Goal: Book appointment/travel/reservation

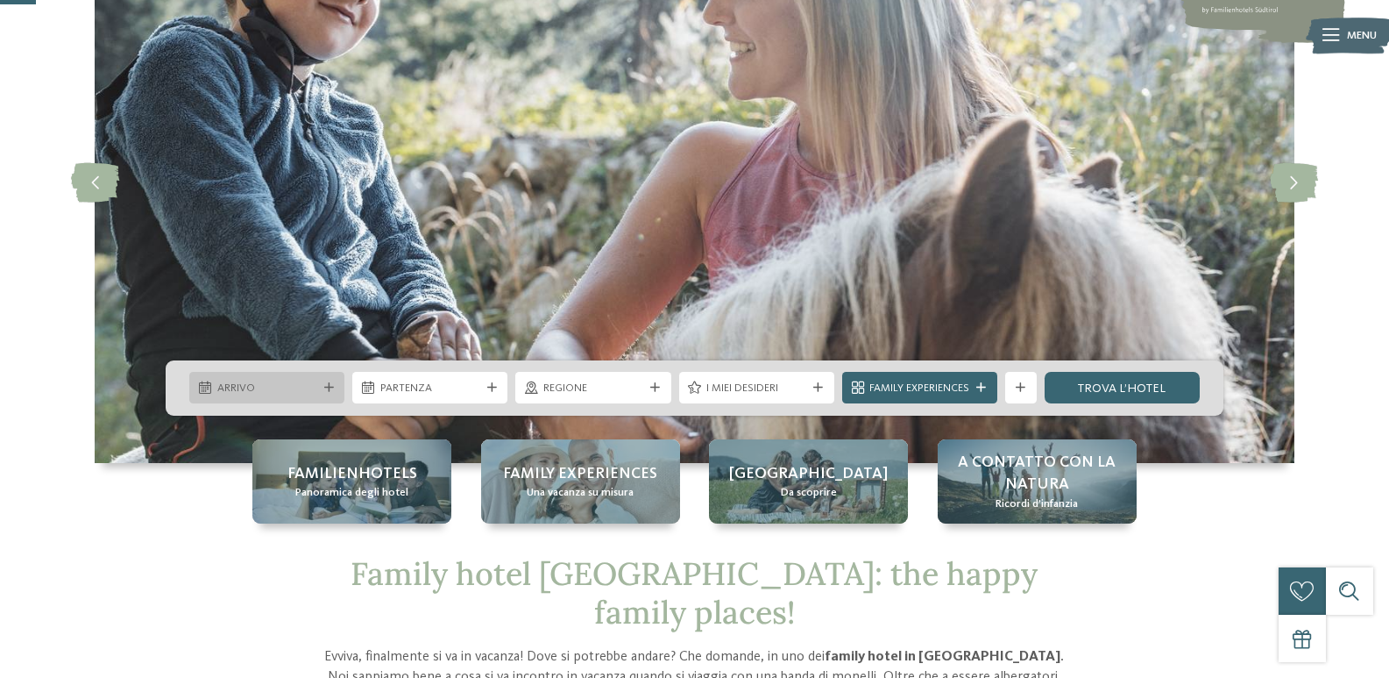
scroll to position [175, 0]
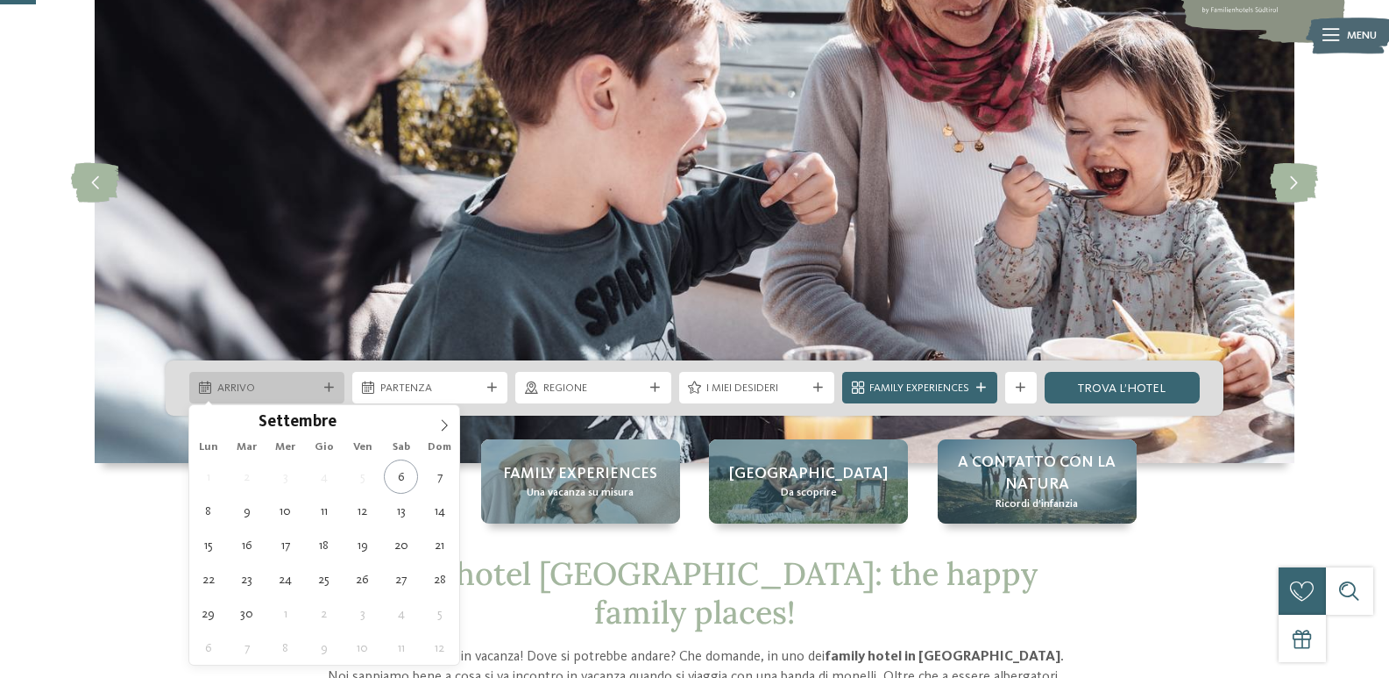
click at [314, 391] on span "Arrivo" at bounding box center [267, 388] width 100 height 16
type div "07.09.2025"
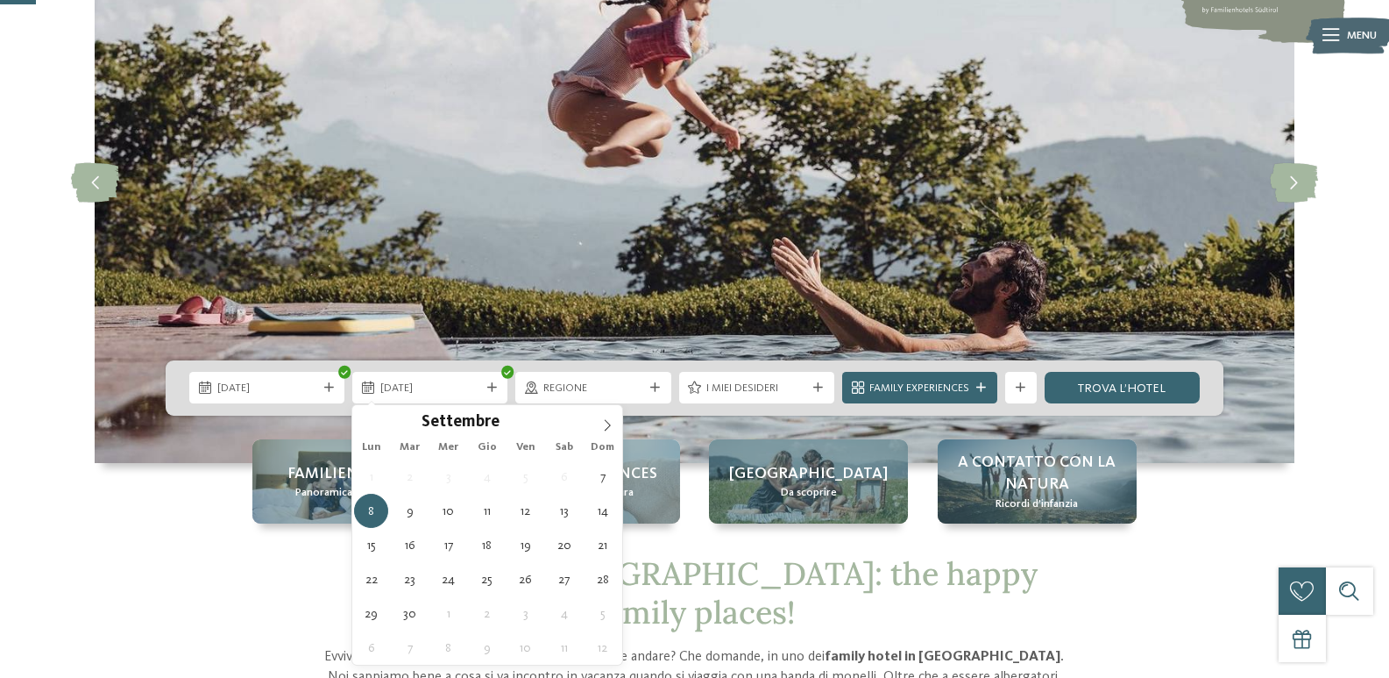
type div "08.09.2025"
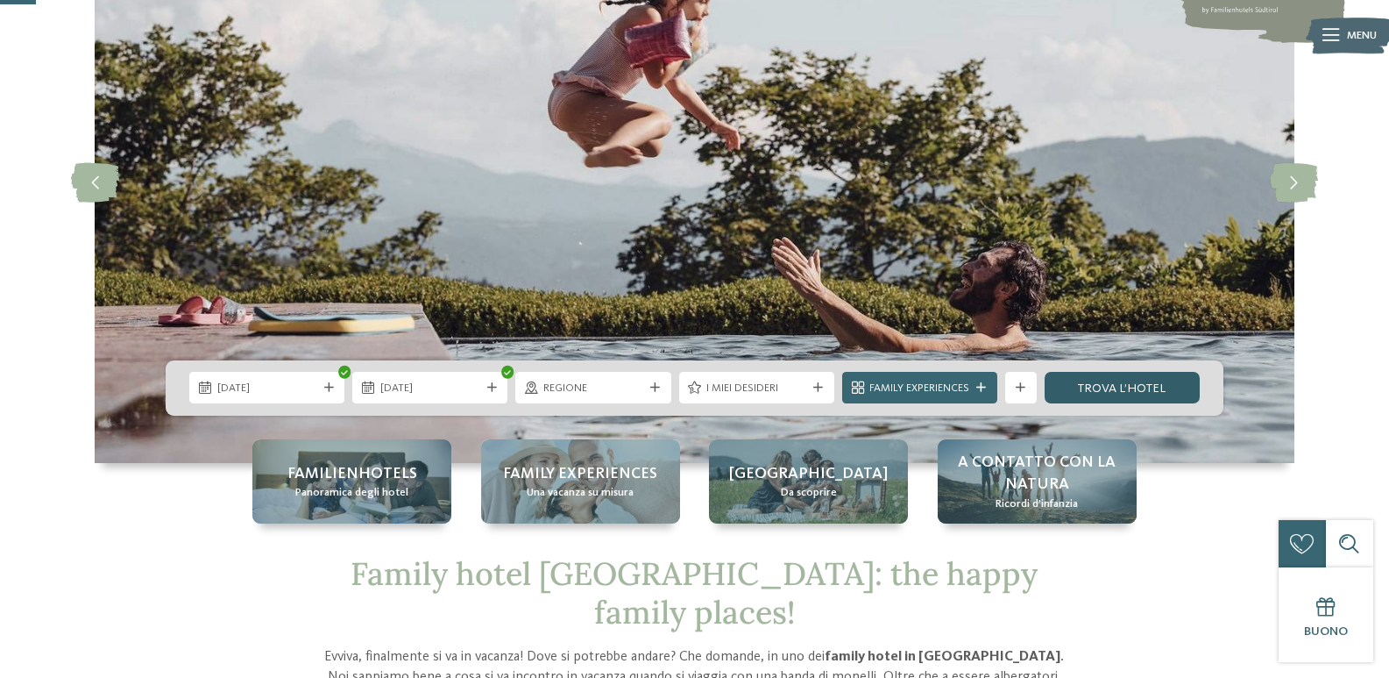
click at [1121, 385] on link "trova l’hotel" at bounding box center [1122, 388] width 155 height 32
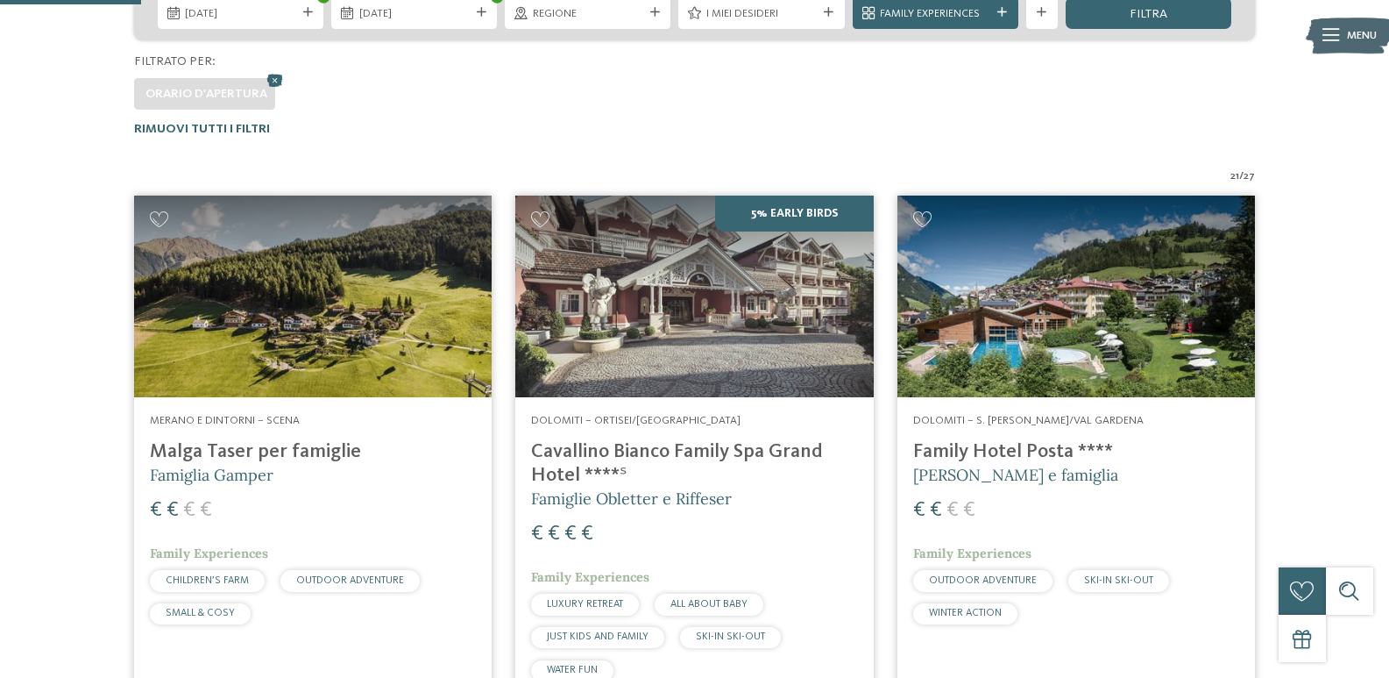
scroll to position [508, 0]
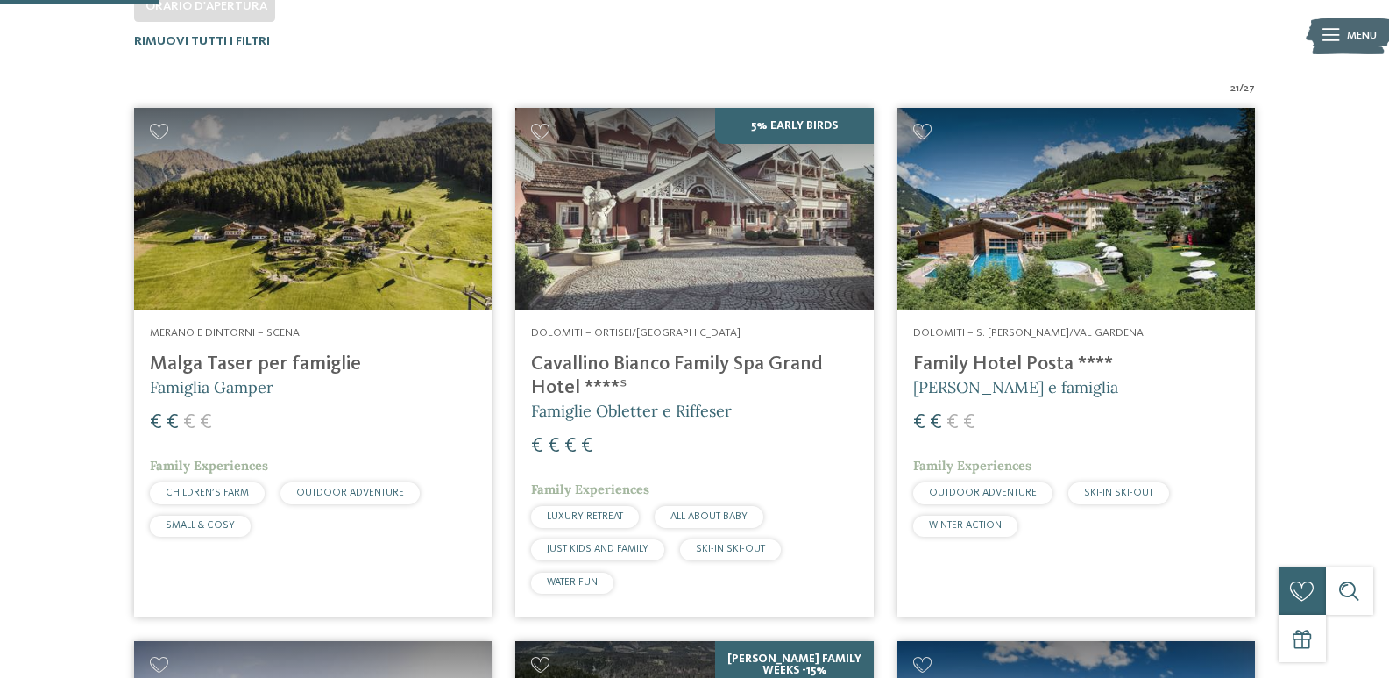
click at [278, 255] on img at bounding box center [313, 209] width 358 height 202
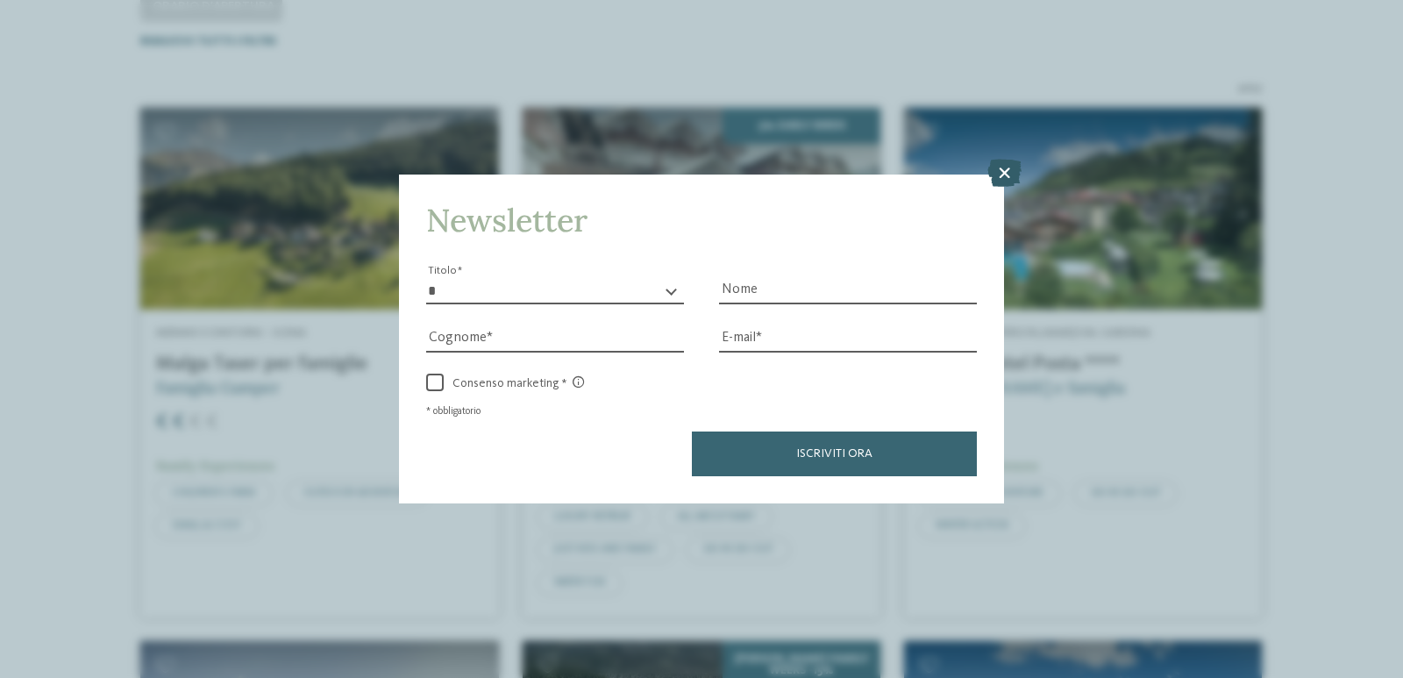
click at [1011, 171] on icon at bounding box center [1004, 173] width 34 height 28
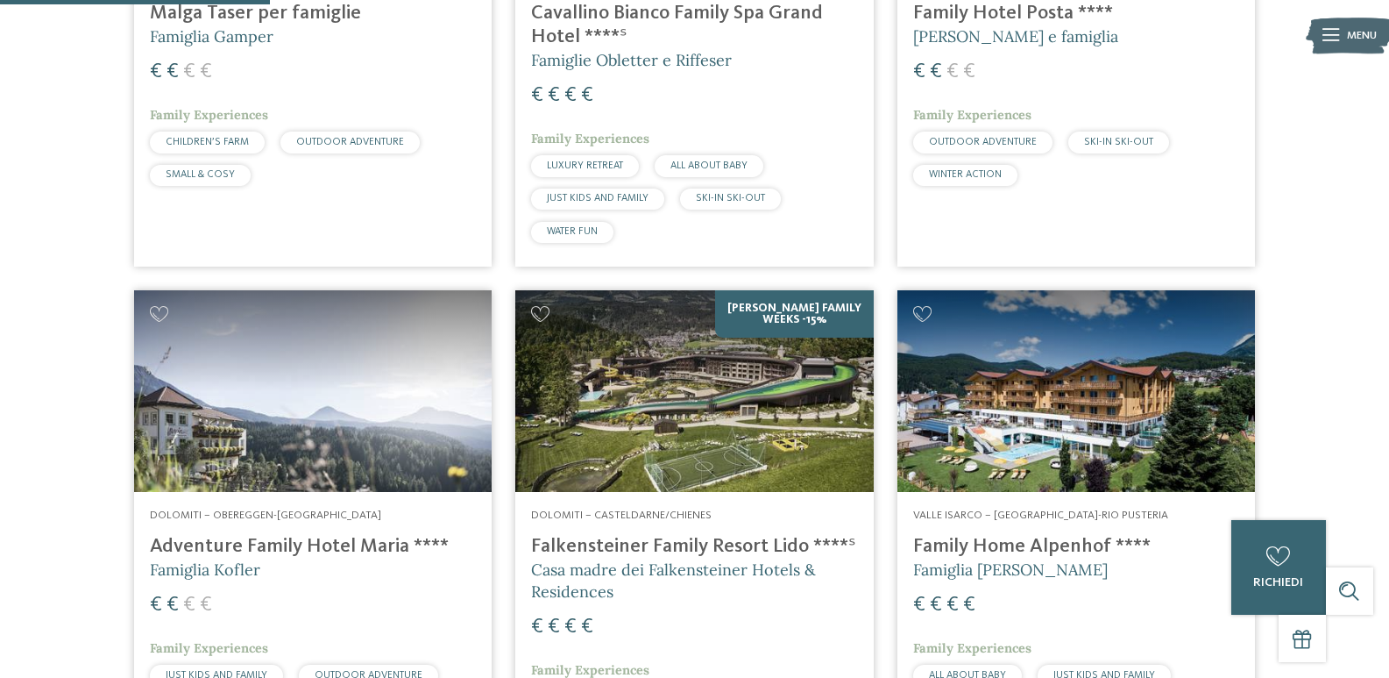
scroll to position [947, 0]
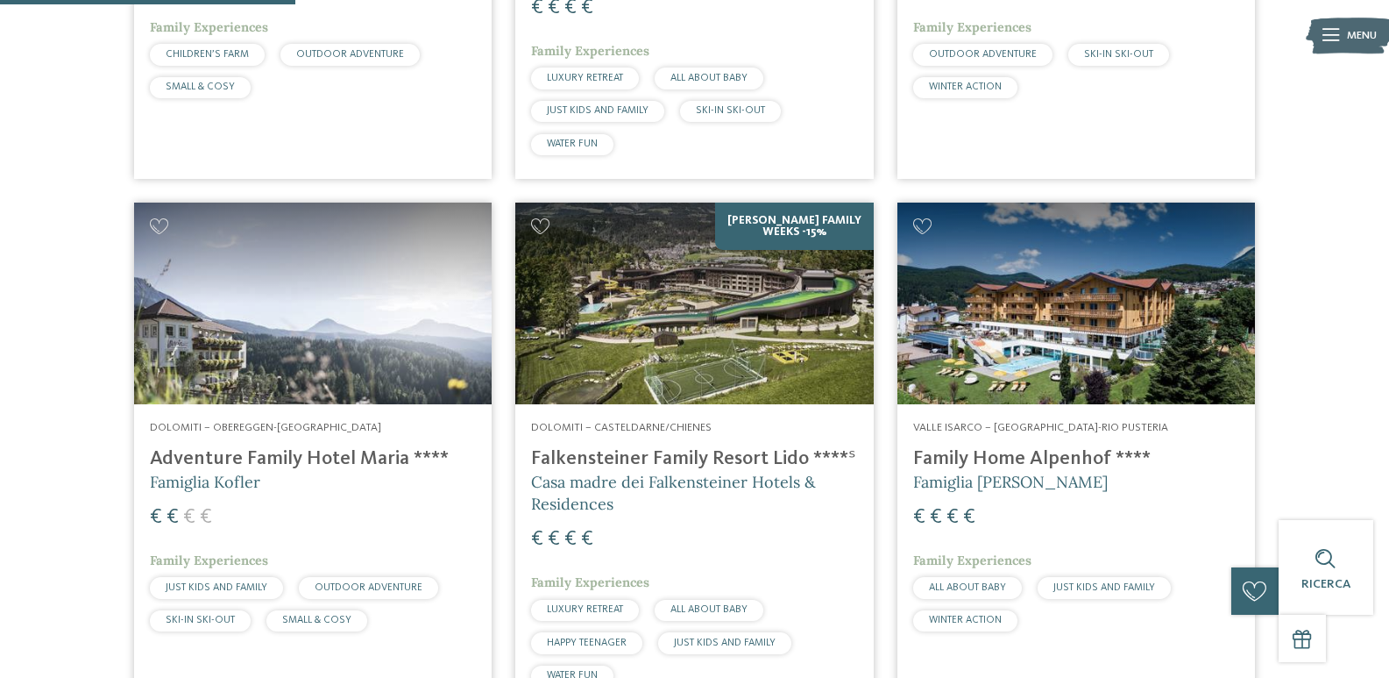
click at [292, 348] on img at bounding box center [313, 304] width 358 height 202
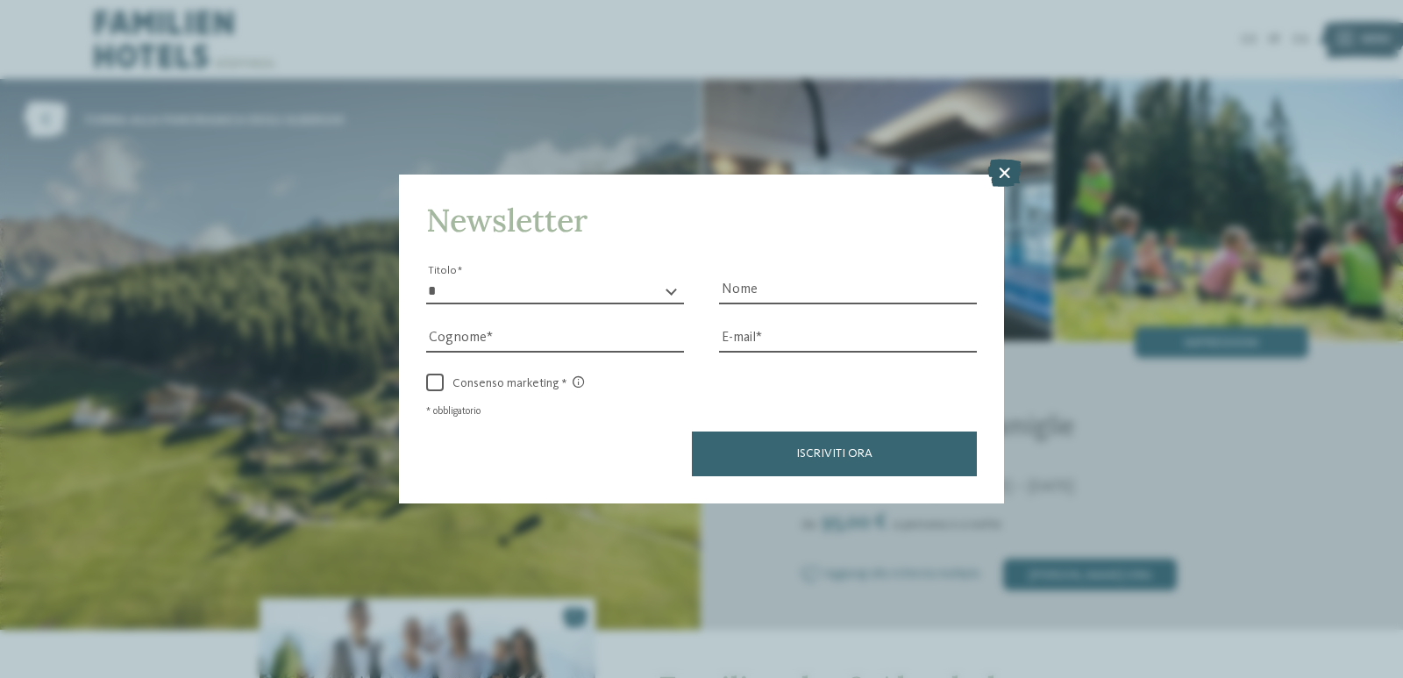
click at [1005, 180] on icon at bounding box center [1004, 173] width 34 height 28
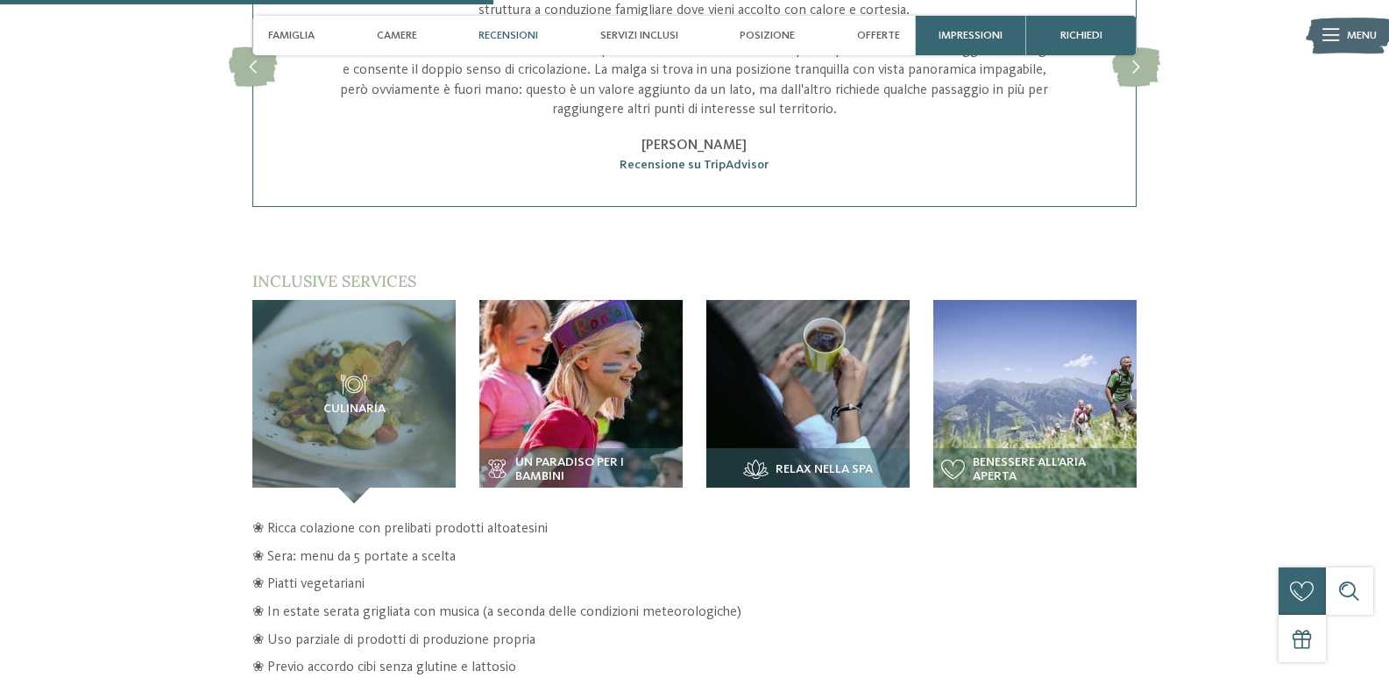
scroll to position [2279, 0]
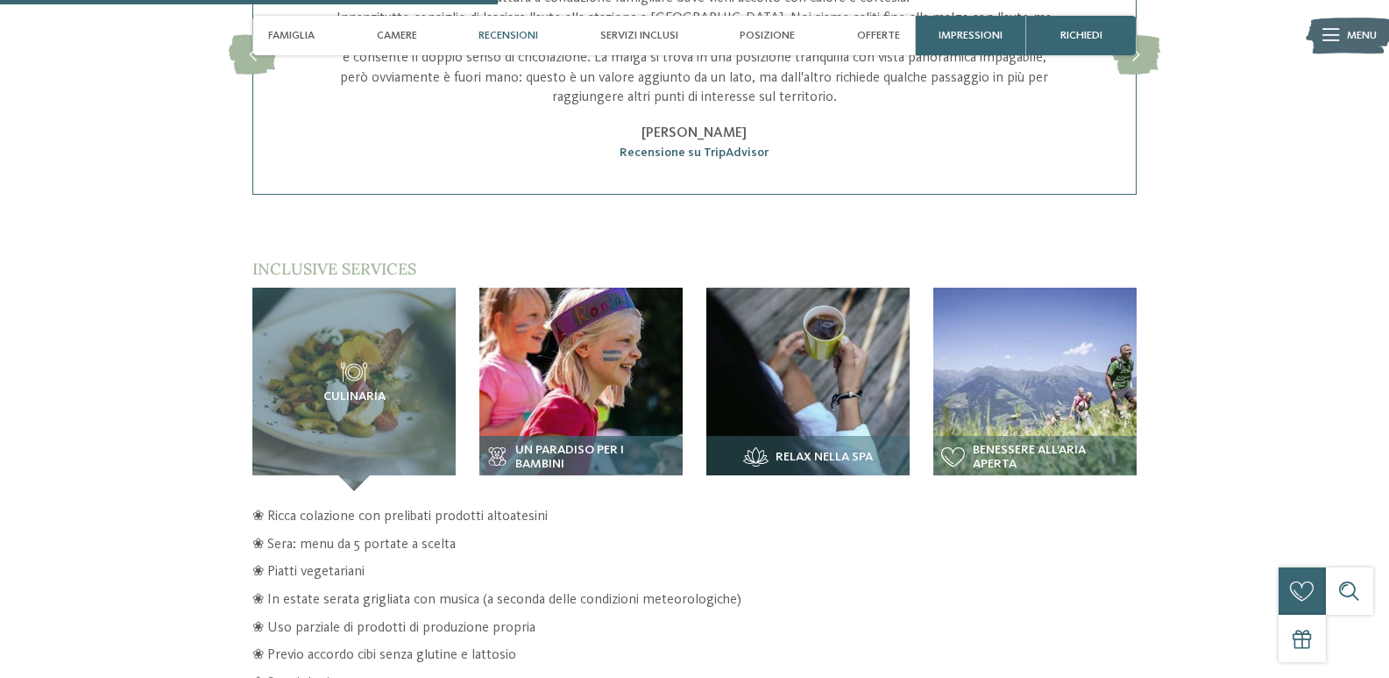
click at [565, 367] on img at bounding box center [581, 389] width 203 height 203
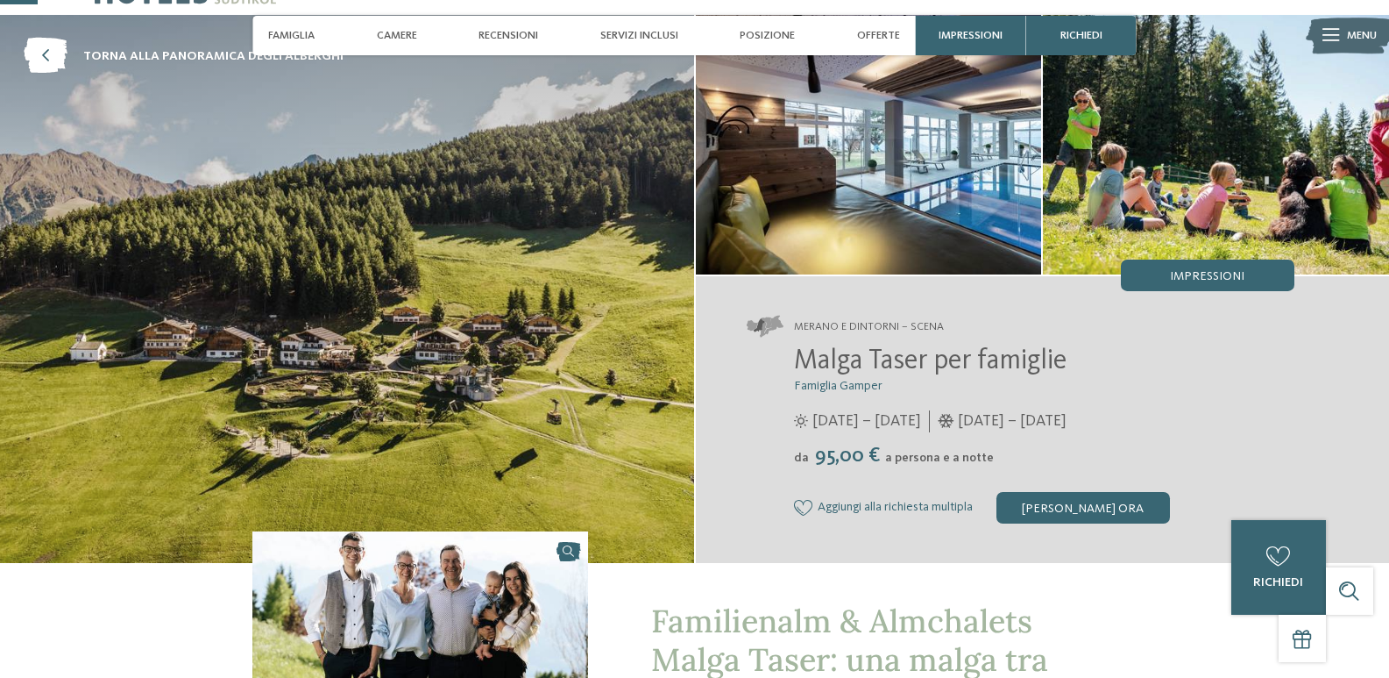
scroll to position [0, 0]
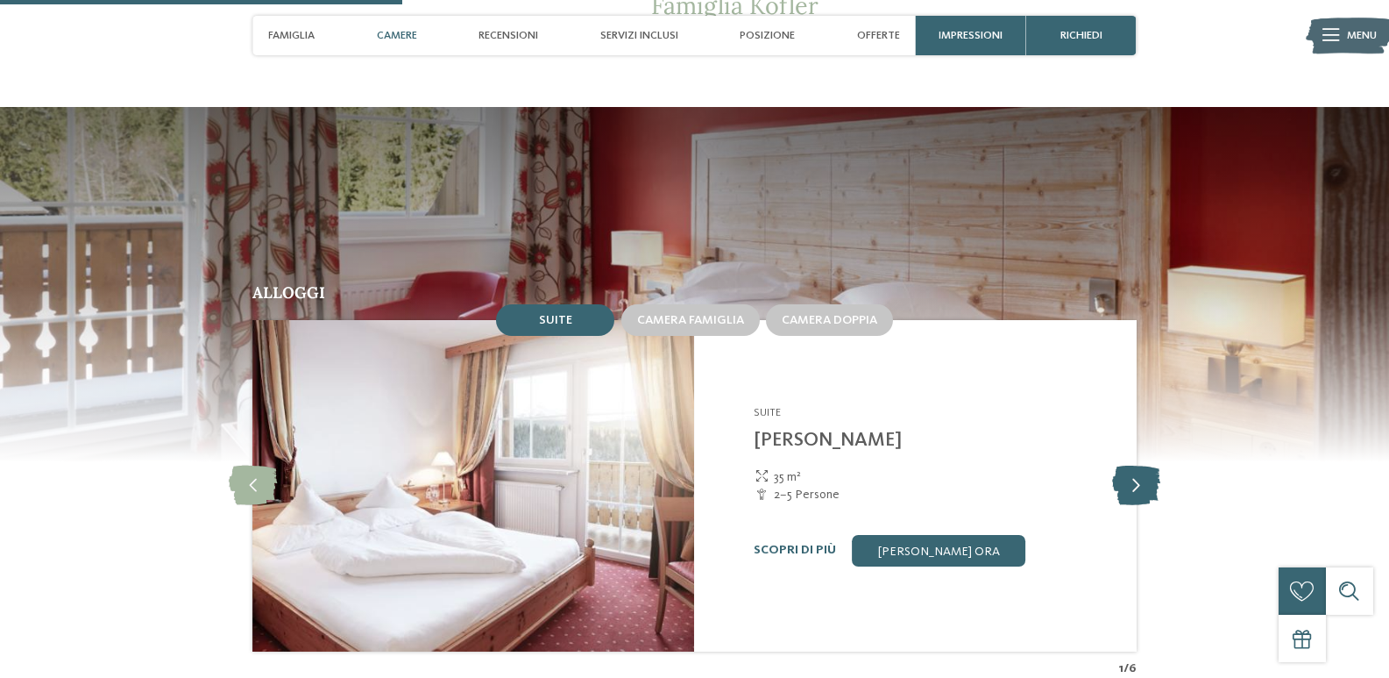
scroll to position [1403, 0]
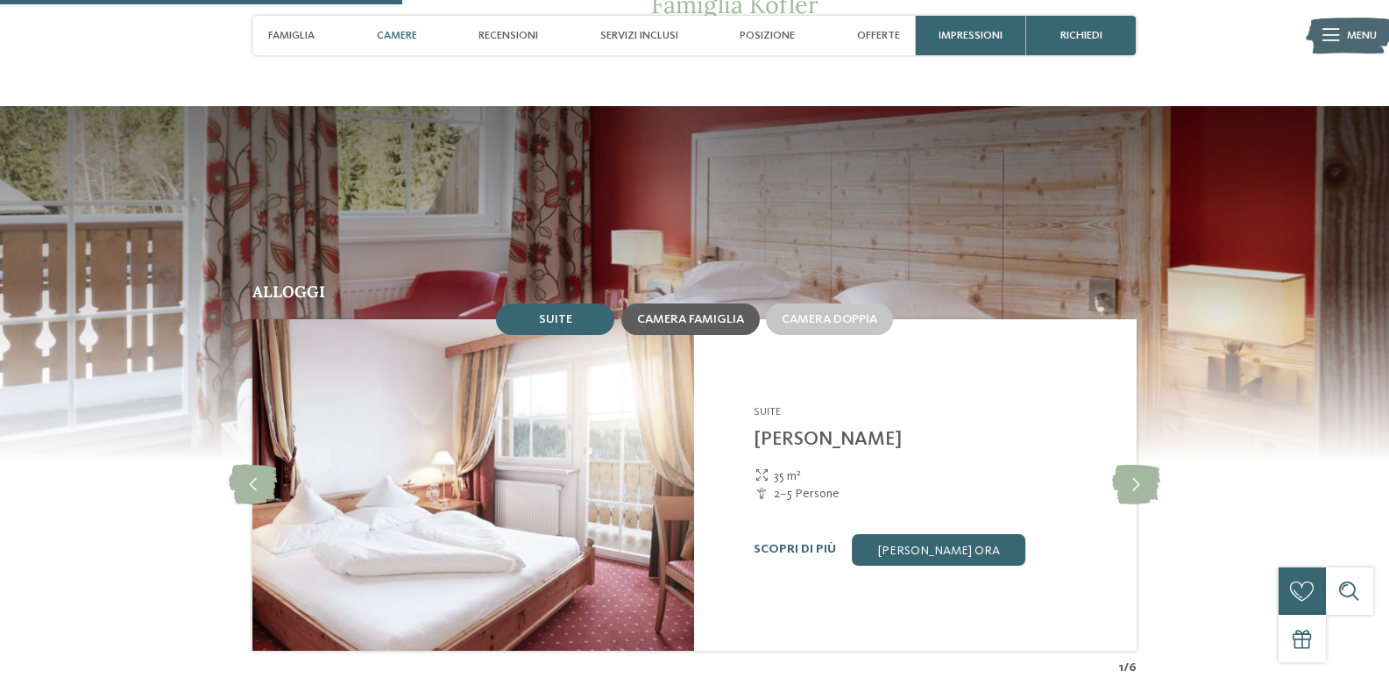
click at [673, 313] on span "Camera famiglia" at bounding box center [690, 319] width 107 height 12
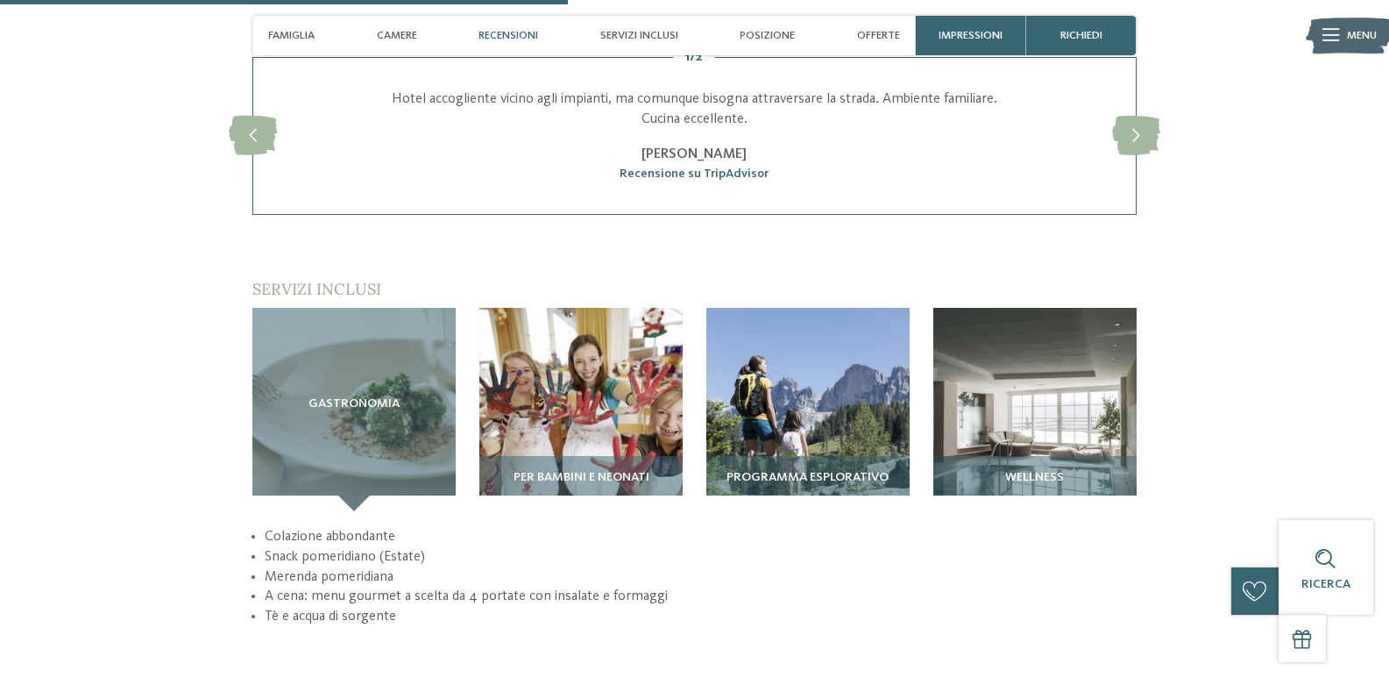
scroll to position [2104, 0]
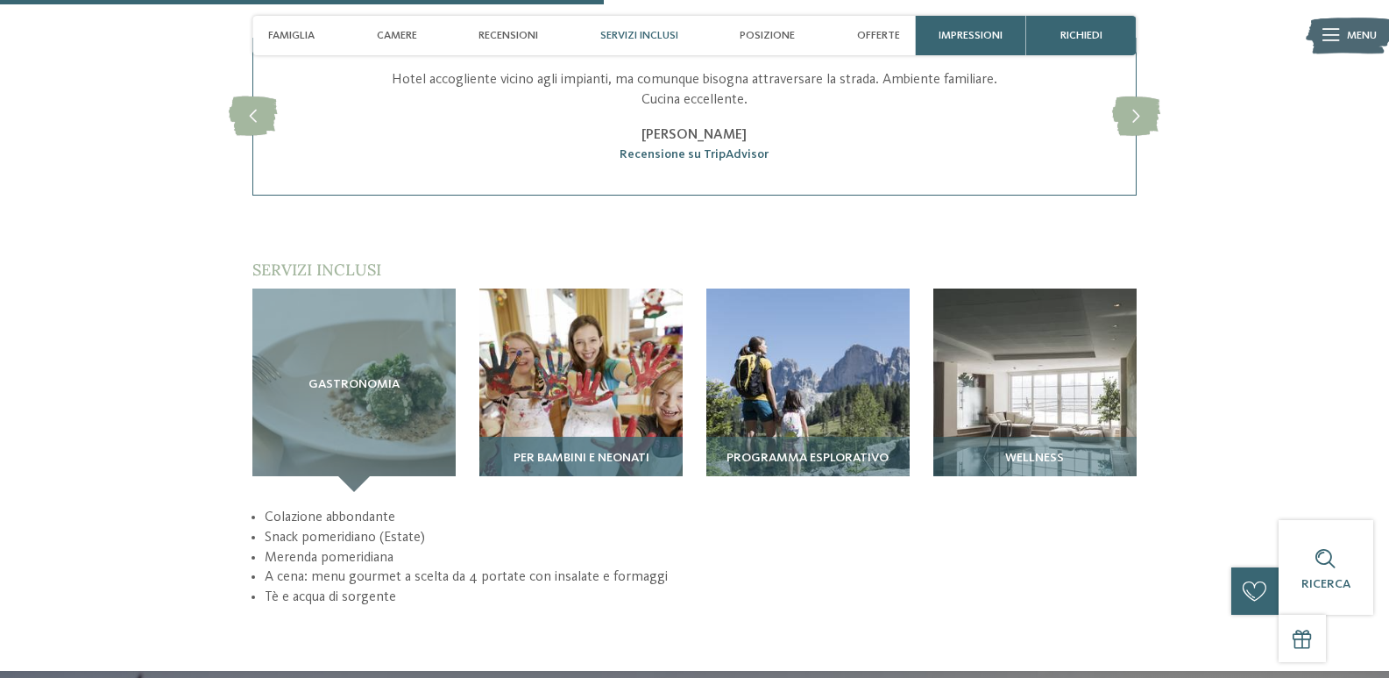
click at [625, 373] on img at bounding box center [581, 389] width 203 height 203
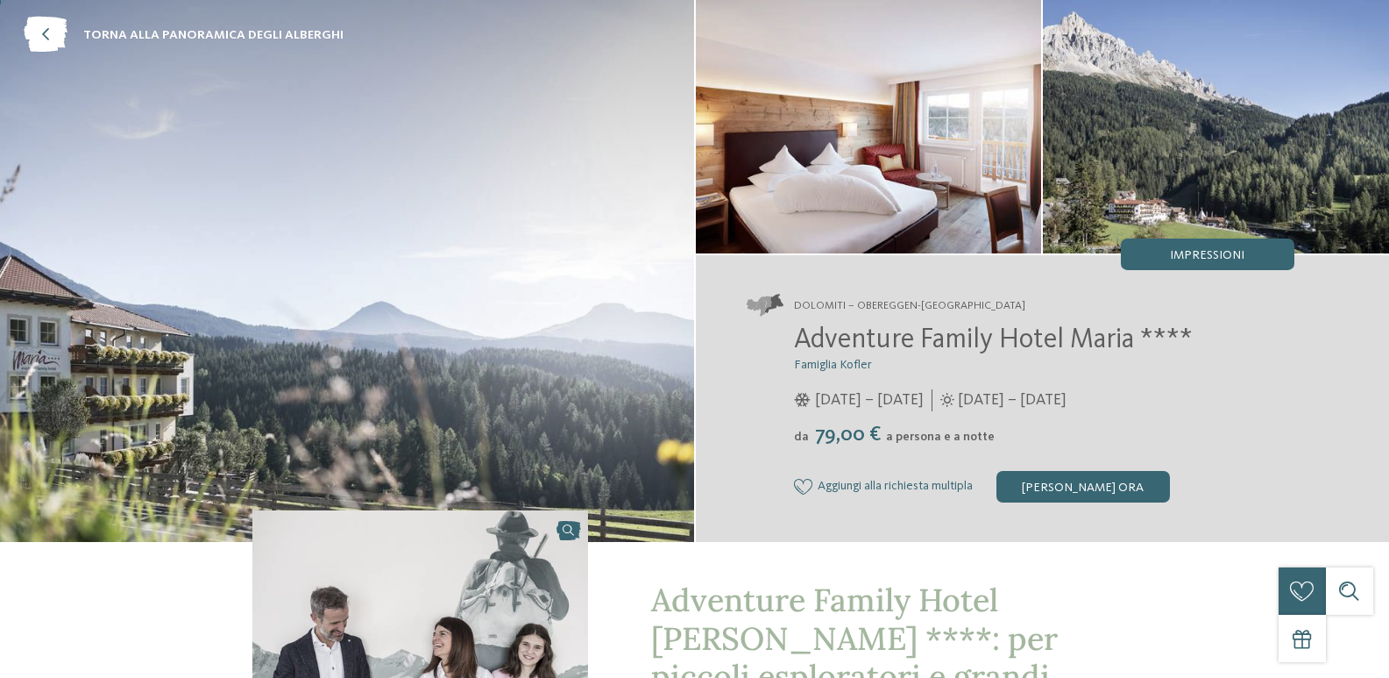
scroll to position [0, 0]
